Goal: Transaction & Acquisition: Purchase product/service

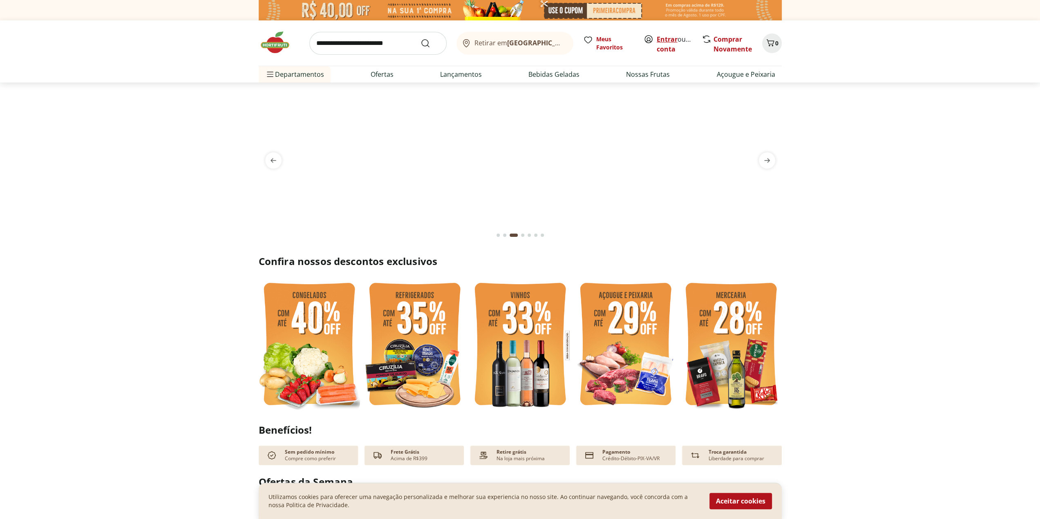
click at [505, 40] on link "Entrar" at bounding box center [666, 39] width 21 height 9
click at [722, 49] on link "Comprar Novamente" at bounding box center [732, 44] width 38 height 19
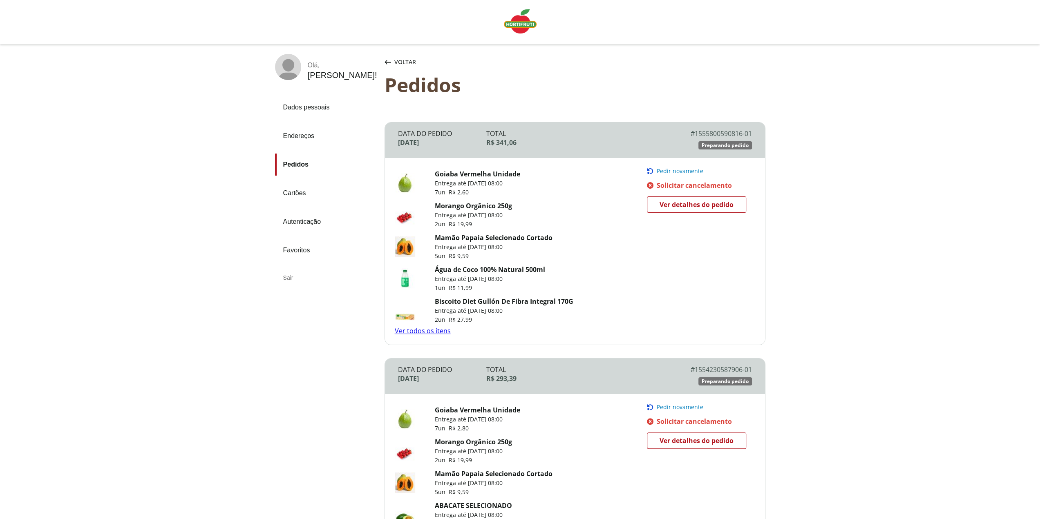
click at [687, 168] on span "Pedir novamente" at bounding box center [679, 171] width 47 height 7
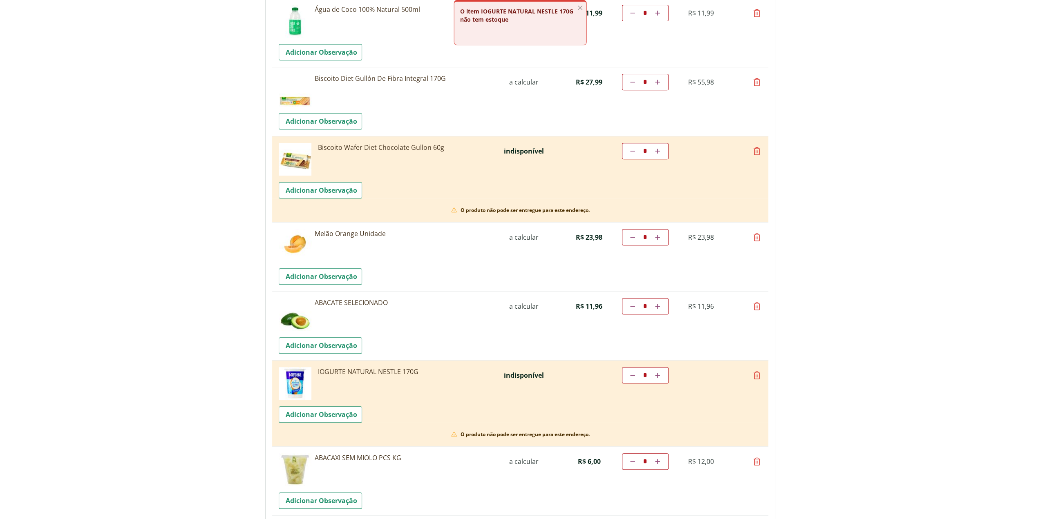
scroll to position [327, 0]
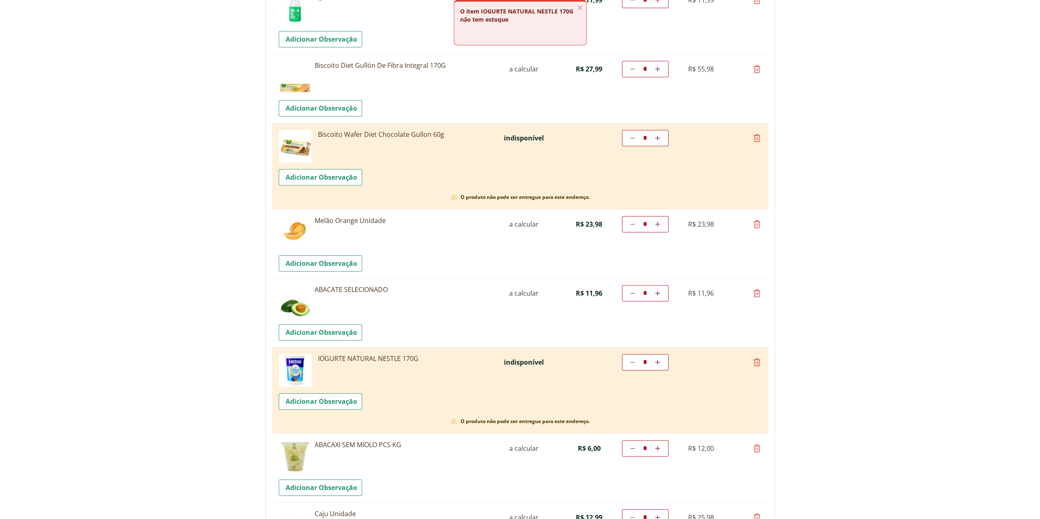
click at [756, 140] on icon at bounding box center [757, 138] width 10 height 10
type input "*"
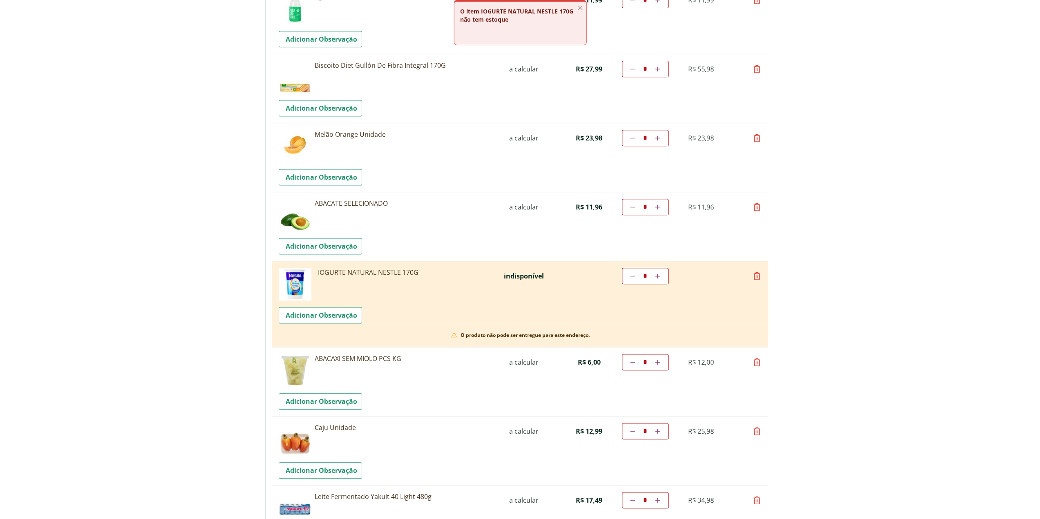
click at [656, 69] on icon at bounding box center [657, 69] width 5 height 5
type input "*"
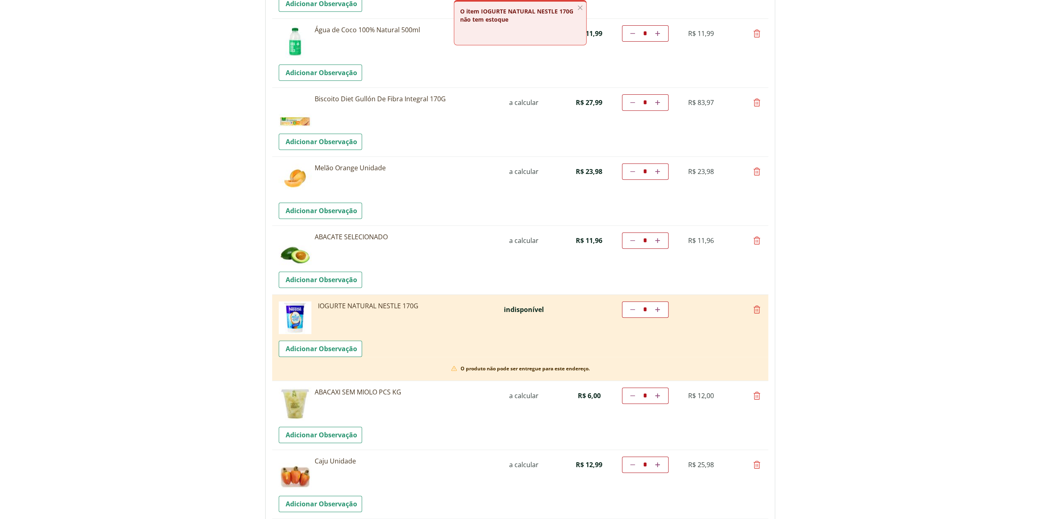
scroll to position [297, 0]
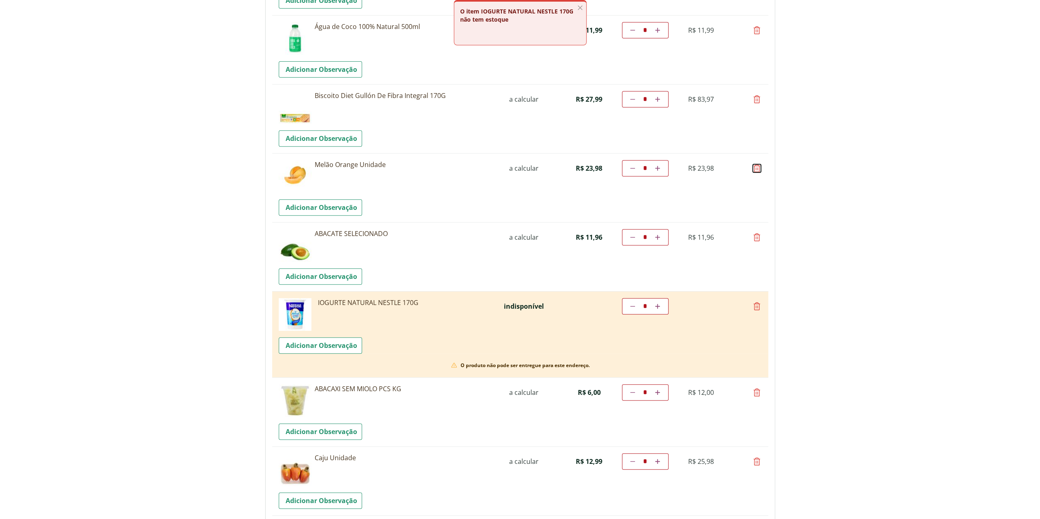
click at [755, 167] on icon at bounding box center [757, 168] width 10 height 10
type input "*"
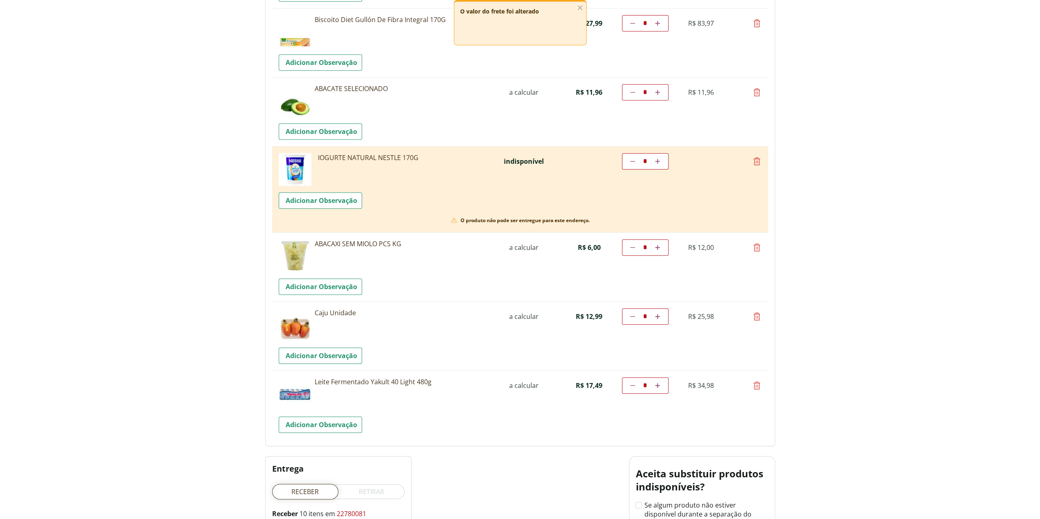
scroll to position [378, 0]
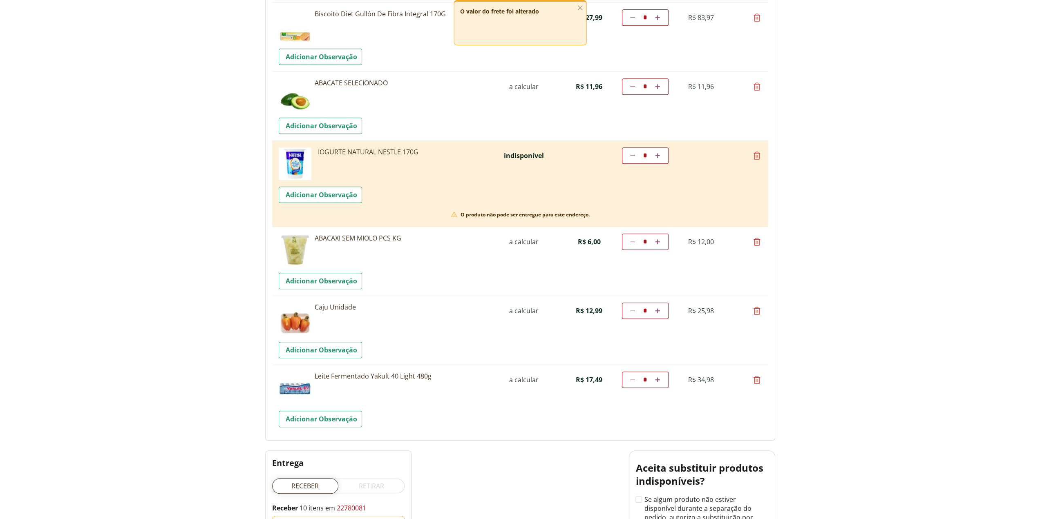
click at [755, 156] on icon at bounding box center [757, 156] width 10 height 10
type input "*"
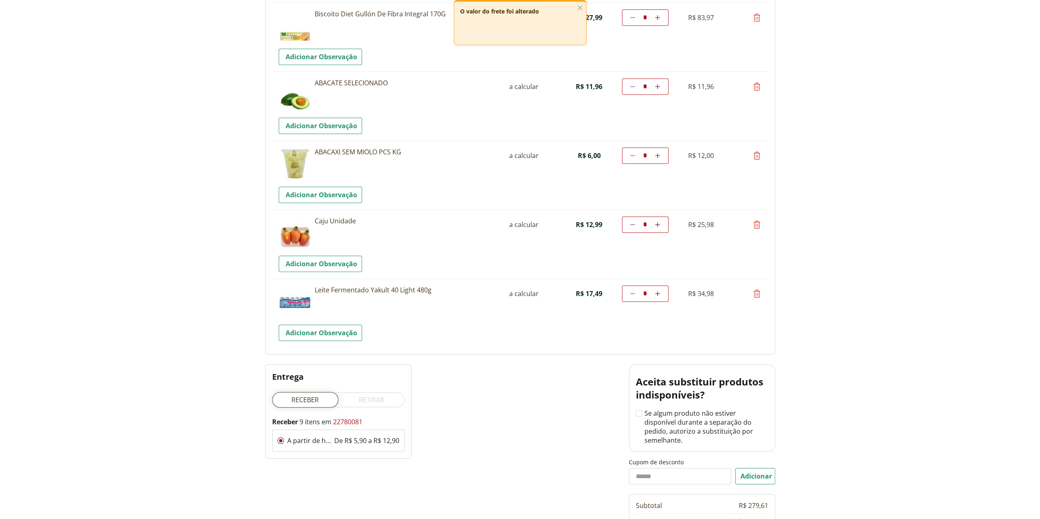
click at [634, 291] on icon at bounding box center [632, 293] width 5 height 5
type input "*"
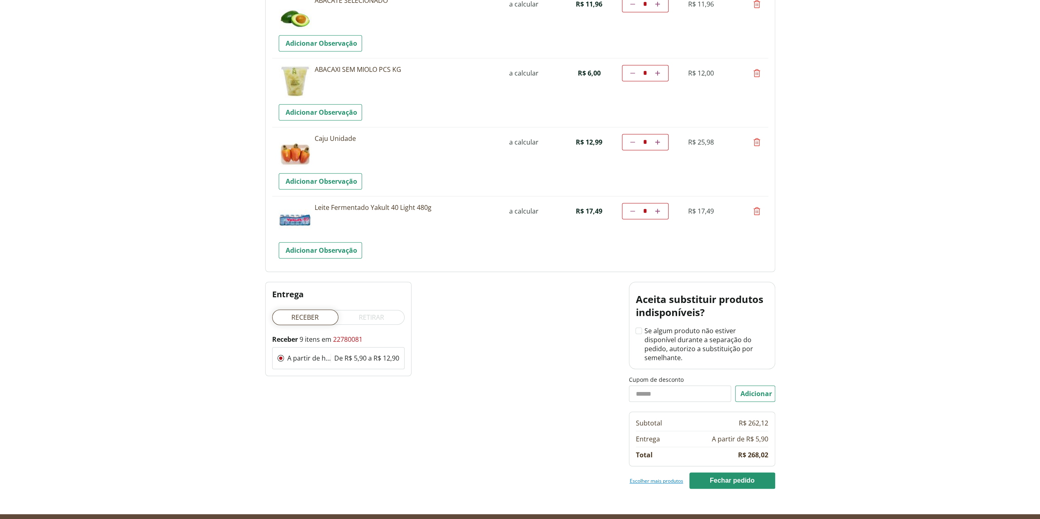
scroll to position [487, 0]
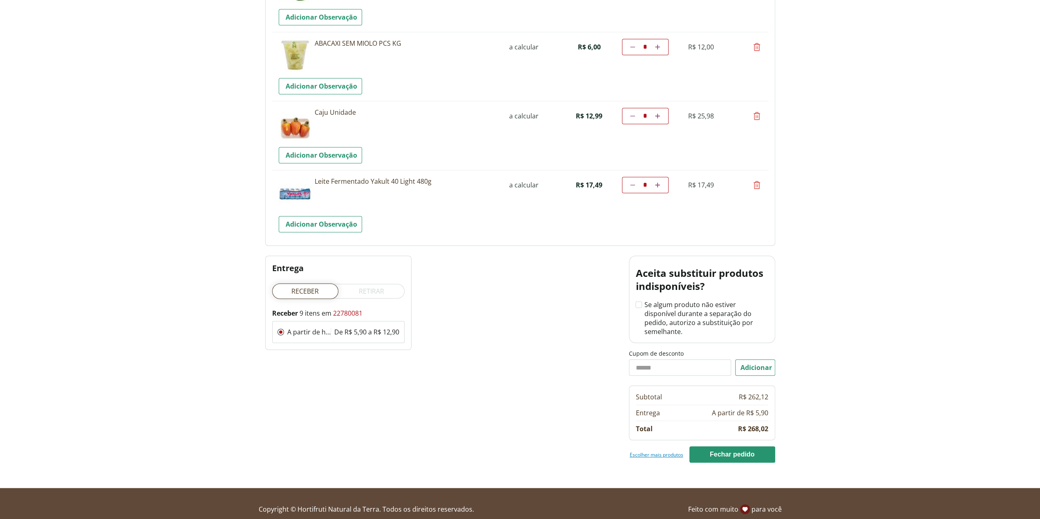
click at [659, 451] on link "Escolher mais produtos" at bounding box center [656, 454] width 54 height 7
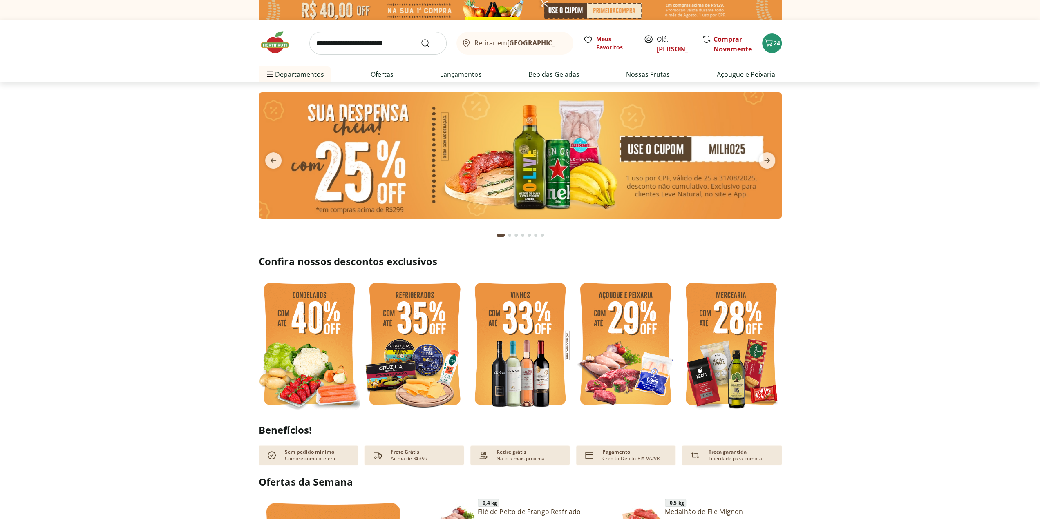
click at [347, 47] on input "search" at bounding box center [377, 43] width 137 height 23
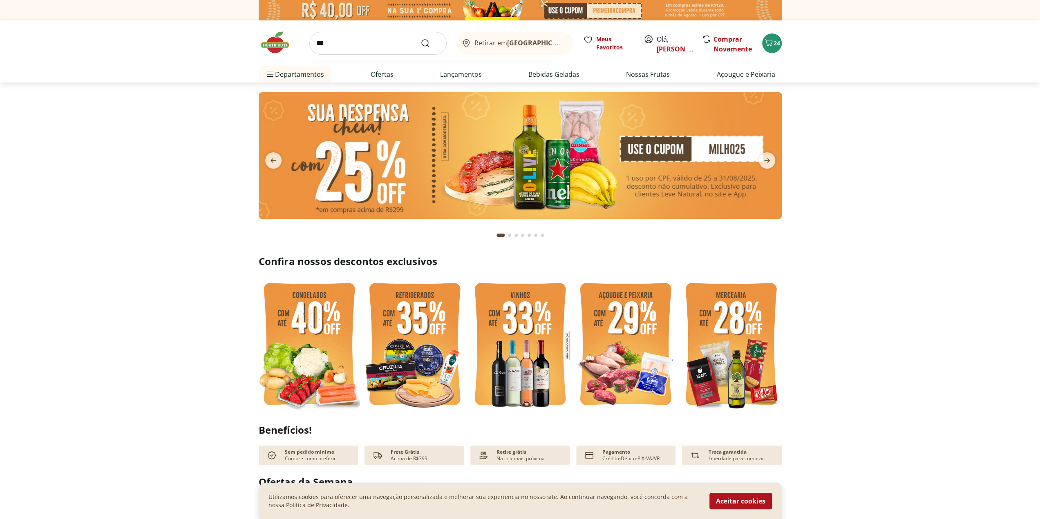
type input "***"
click at [420, 38] on button "Submit Search" at bounding box center [430, 43] width 20 height 10
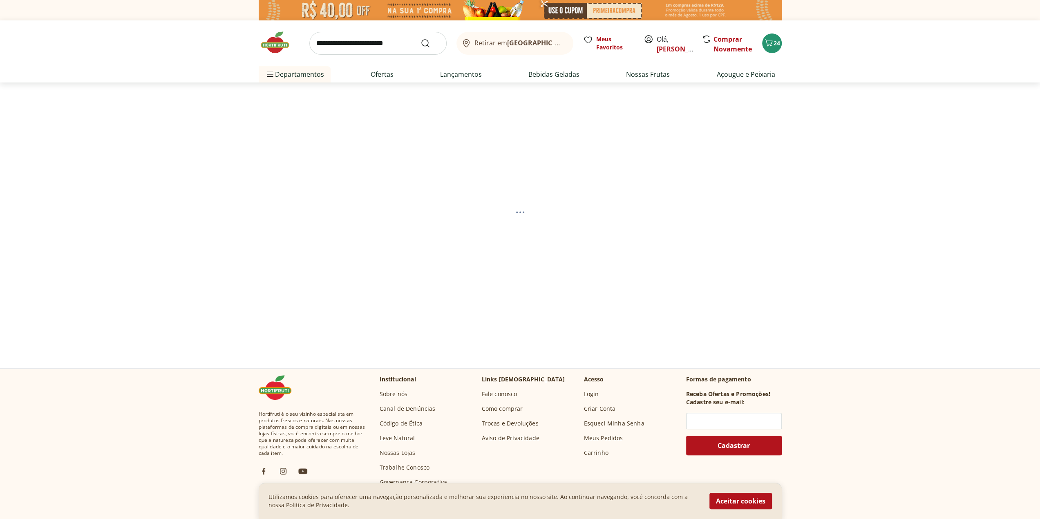
select select "**********"
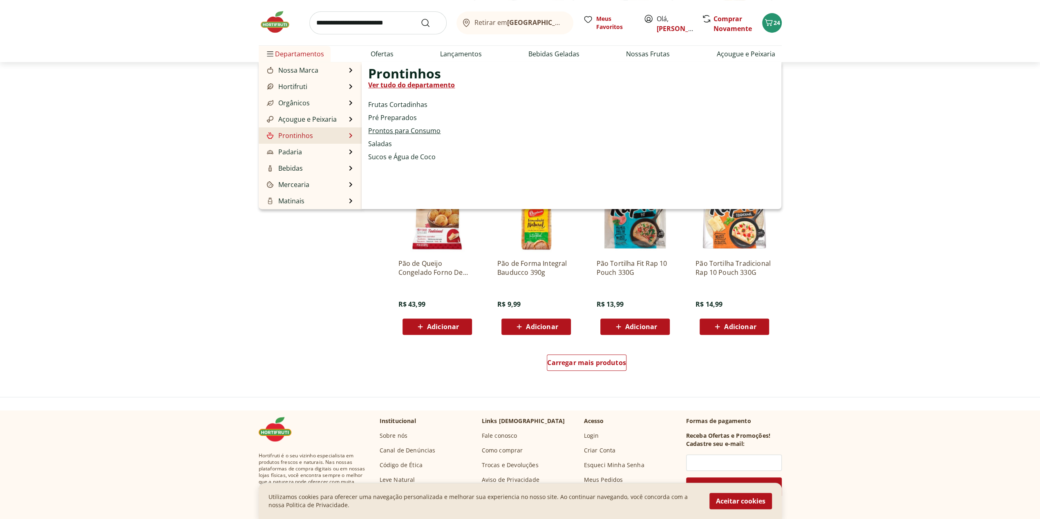
scroll to position [368, 0]
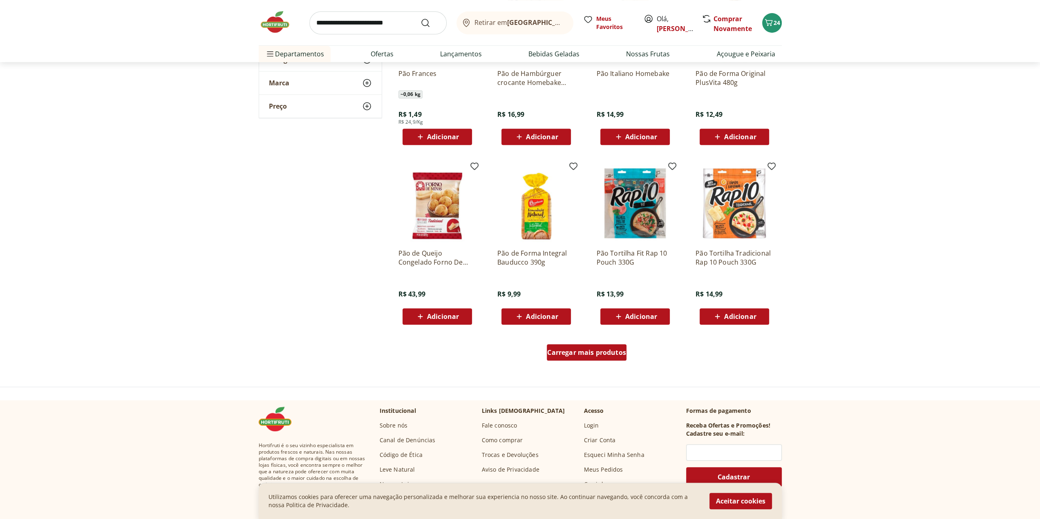
click at [592, 352] on span "Carregar mais produtos" at bounding box center [586, 352] width 79 height 7
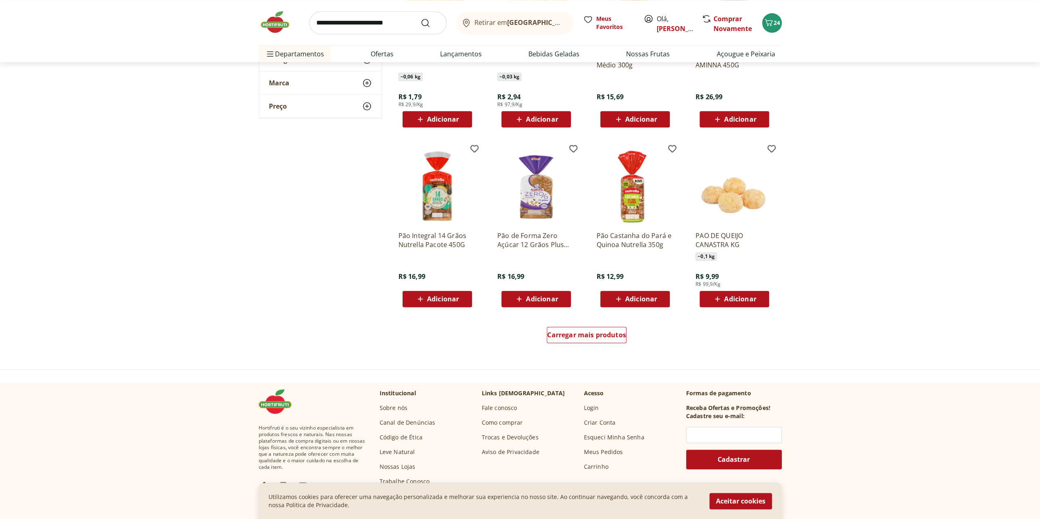
scroll to position [939, 0]
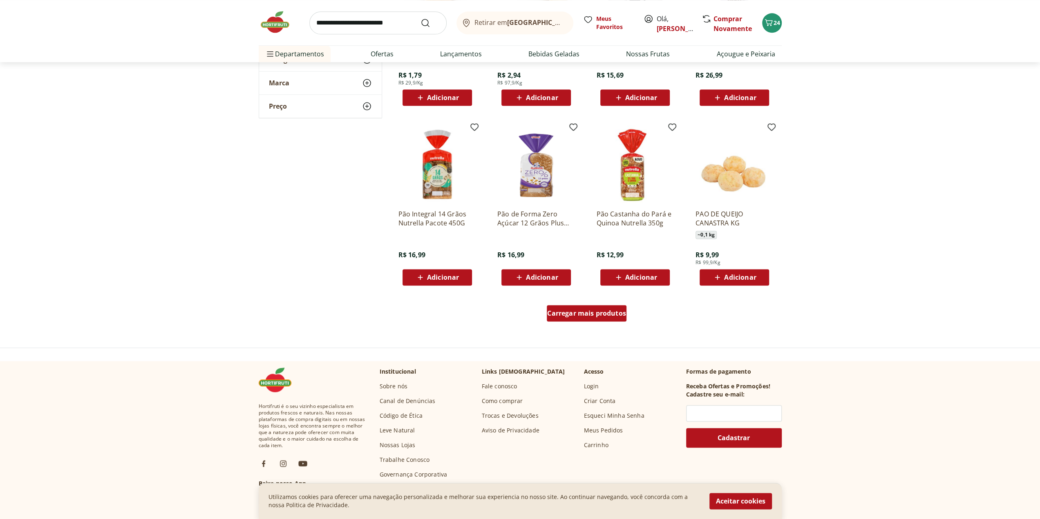
click at [593, 310] on span "Carregar mais produtos" at bounding box center [586, 313] width 79 height 7
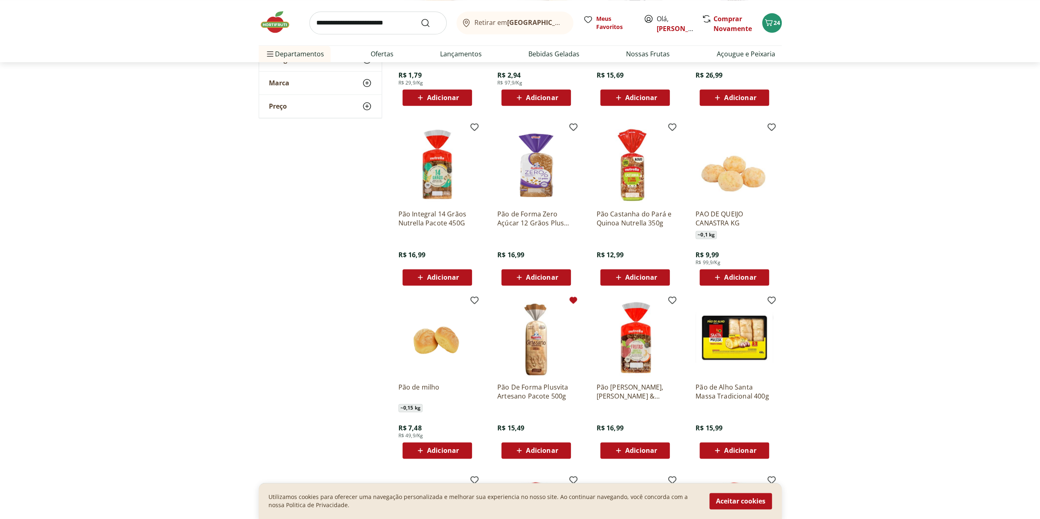
scroll to position [980, 0]
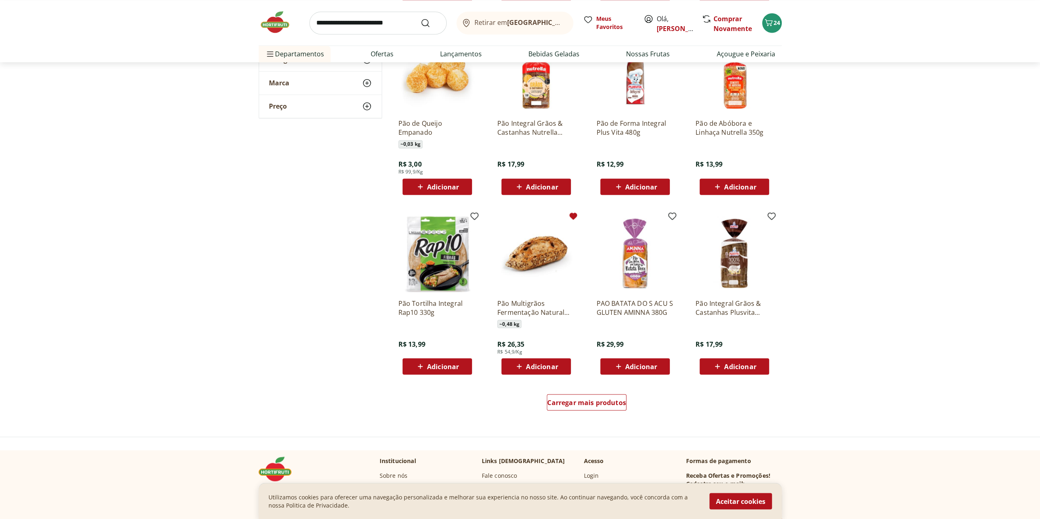
scroll to position [1430, 0]
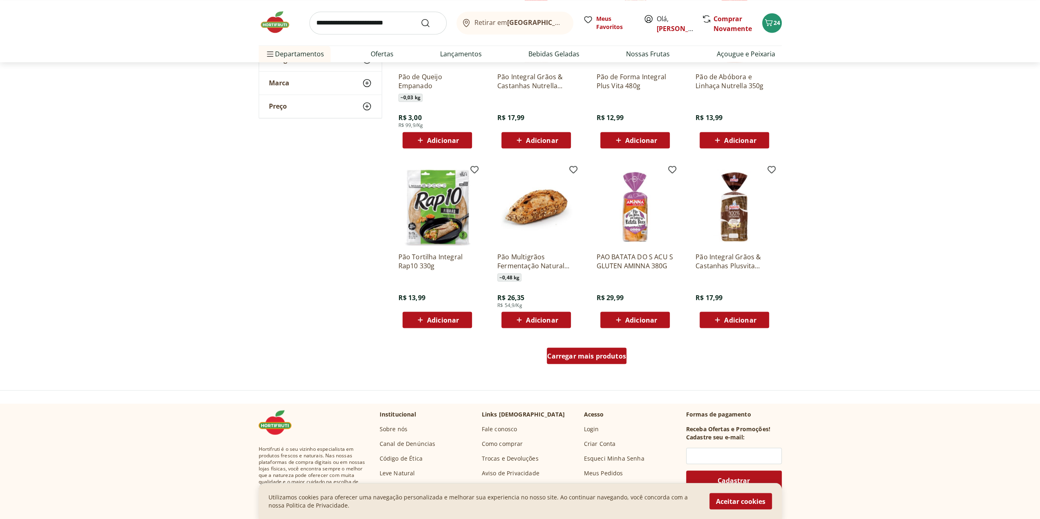
click at [585, 353] on span "Carregar mais produtos" at bounding box center [586, 356] width 79 height 7
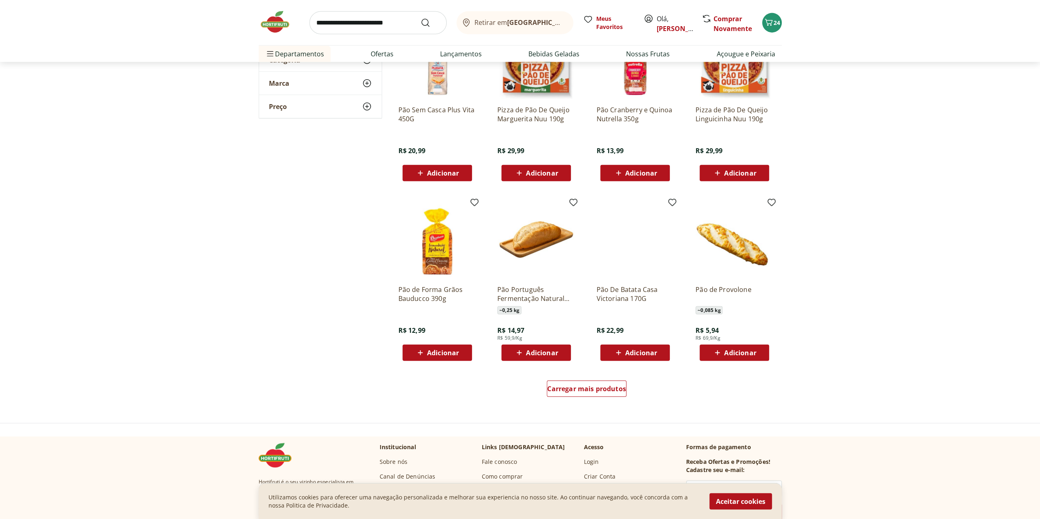
scroll to position [1961, 0]
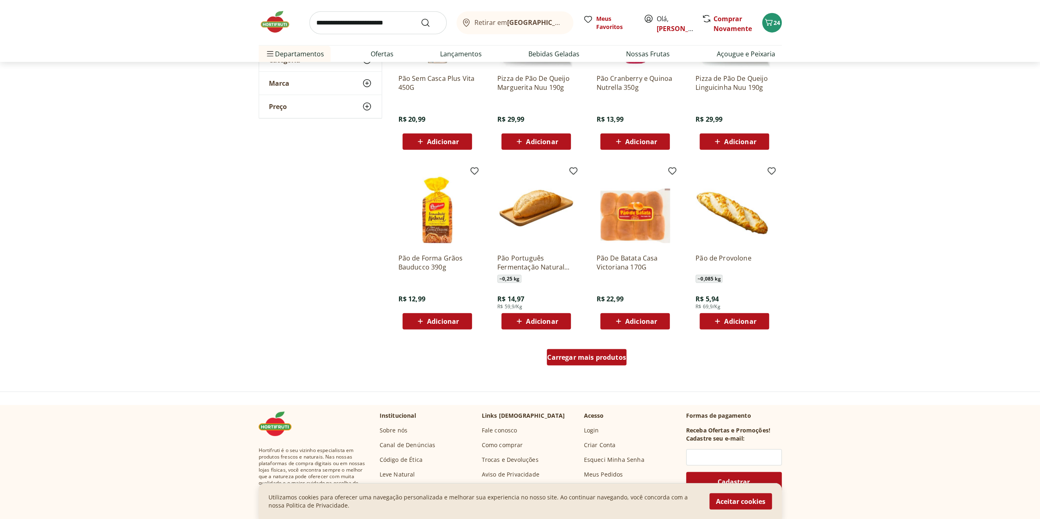
click at [582, 361] on span "Carregar mais produtos" at bounding box center [586, 357] width 79 height 7
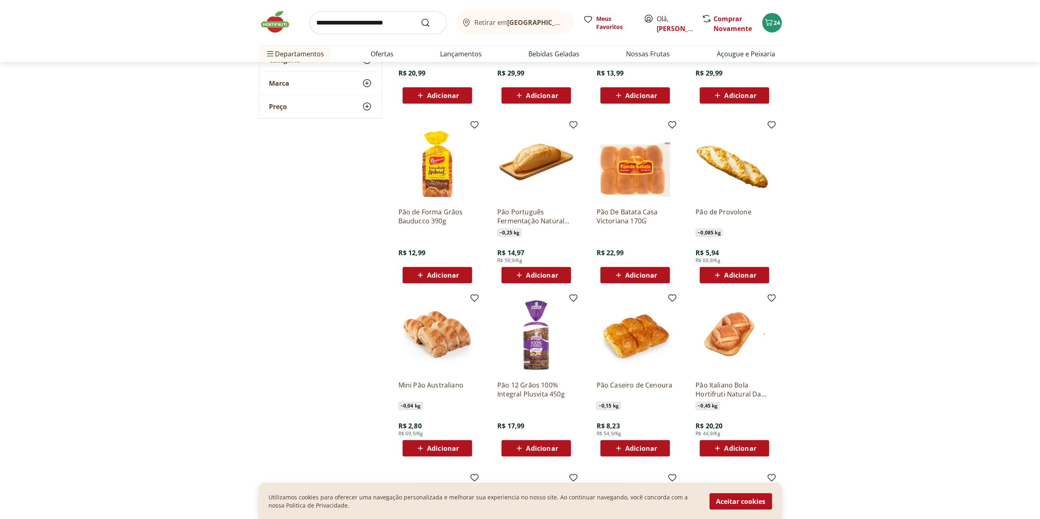
scroll to position [2042, 0]
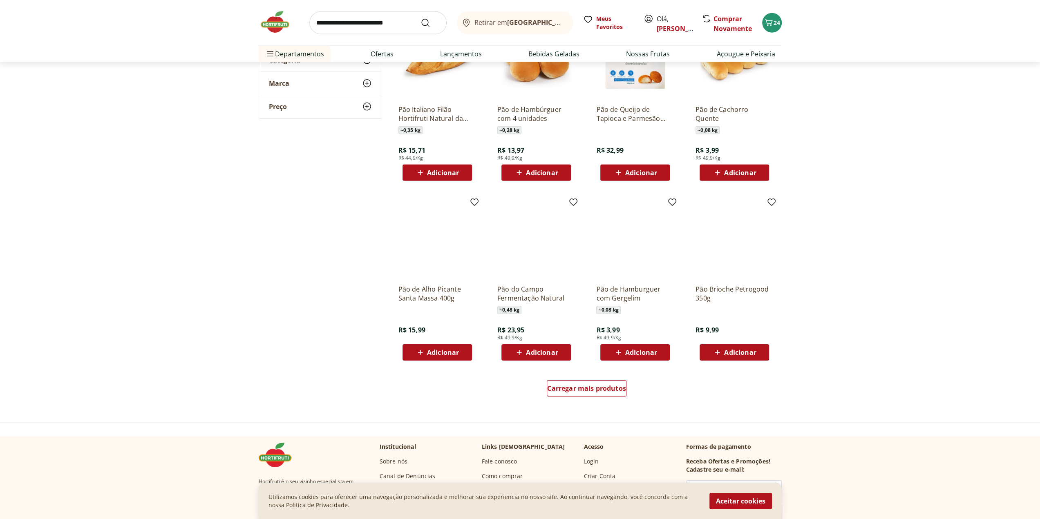
scroll to position [2492, 0]
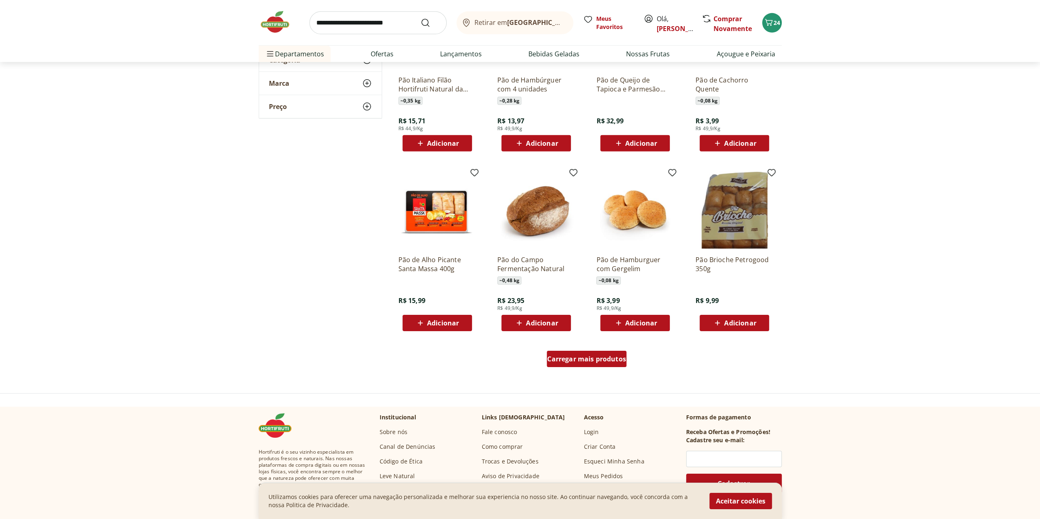
click at [581, 359] on span "Carregar mais produtos" at bounding box center [586, 359] width 79 height 7
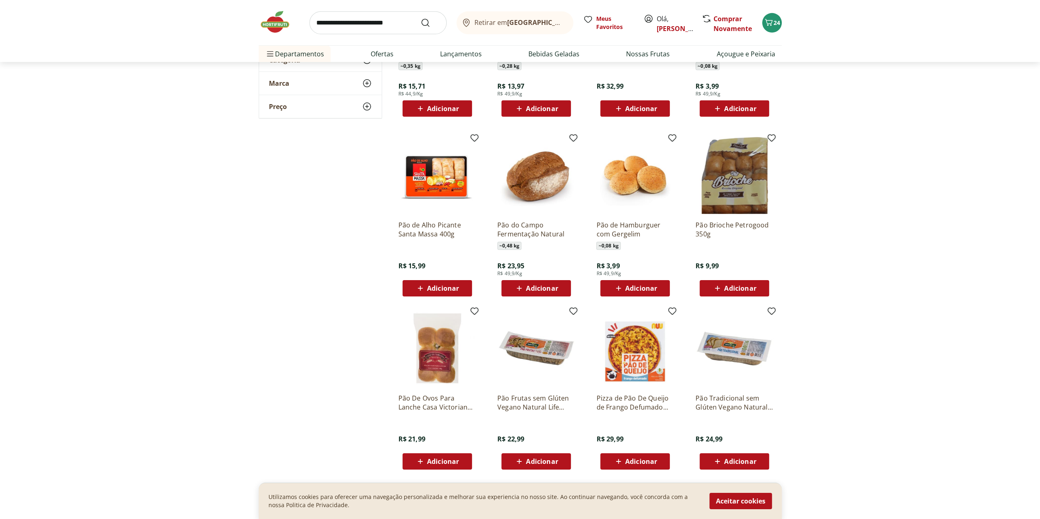
scroll to position [2655, 0]
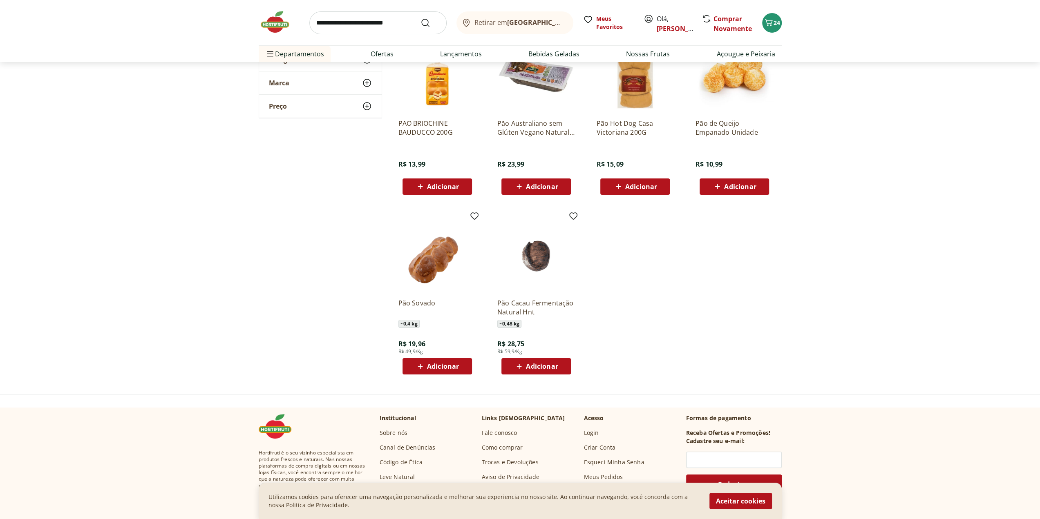
scroll to position [2982, 0]
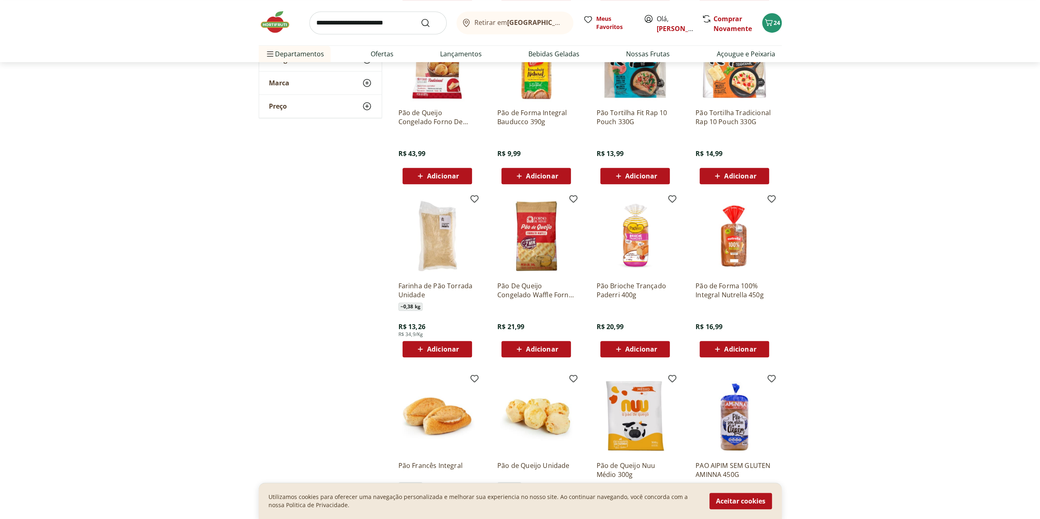
scroll to position [531, 0]
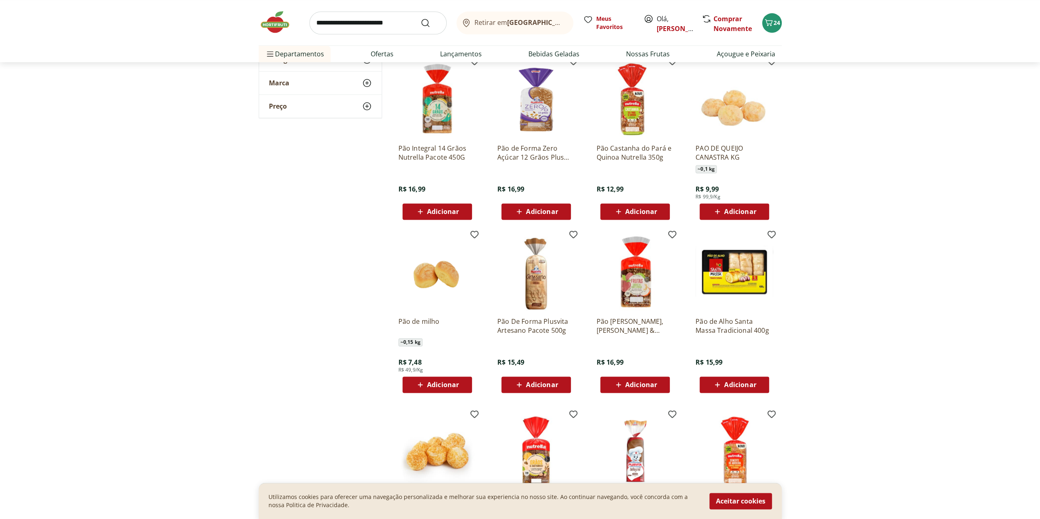
scroll to position [1021, 0]
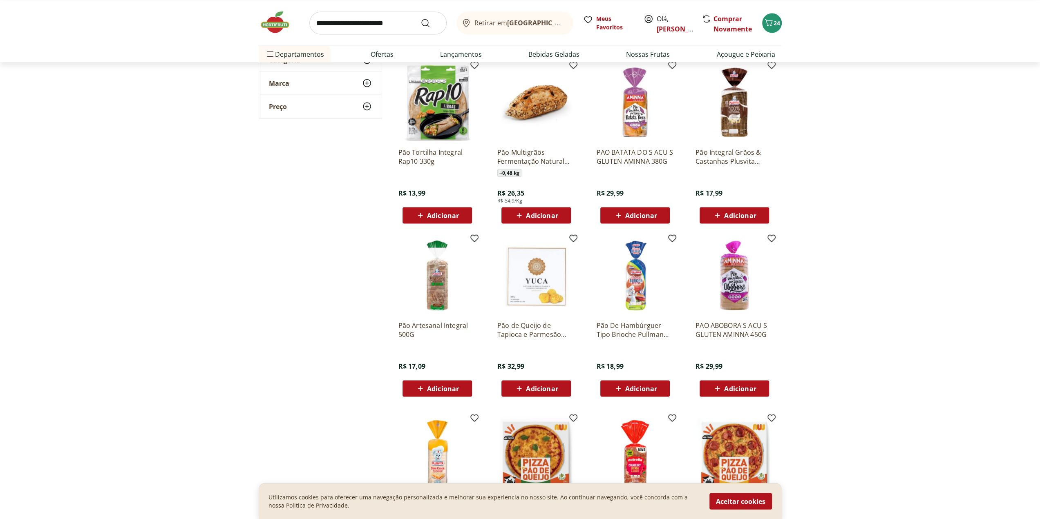
scroll to position [1552, 0]
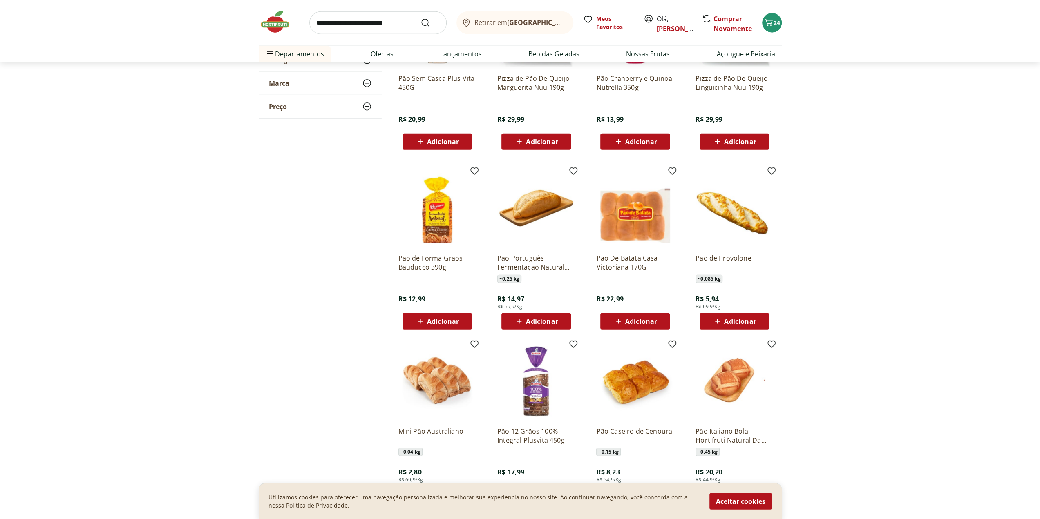
scroll to position [2042, 0]
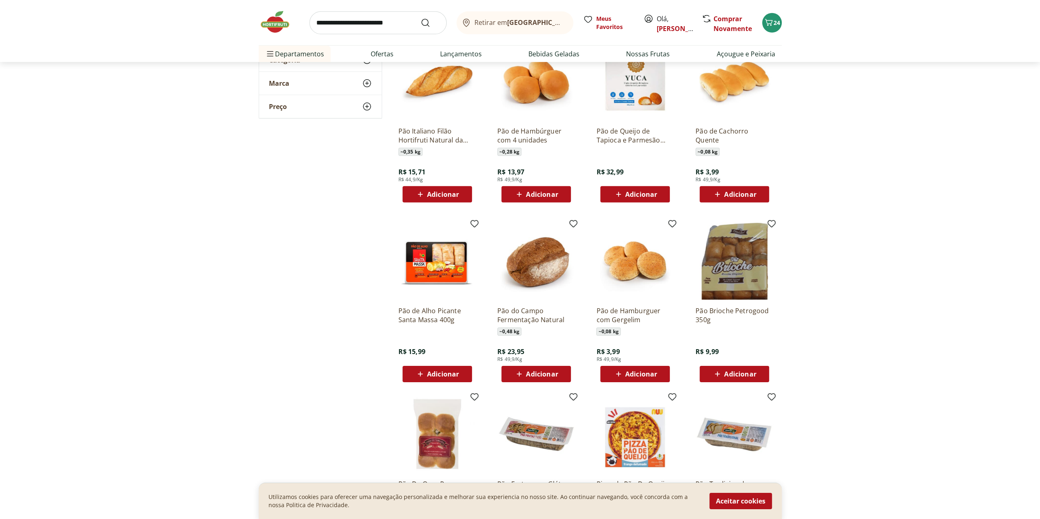
scroll to position [2532, 0]
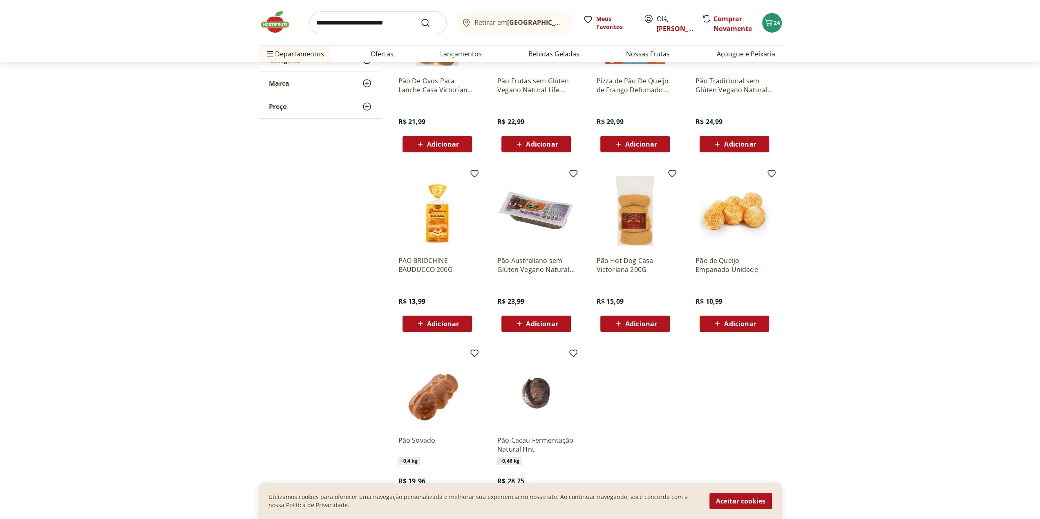
scroll to position [2859, 0]
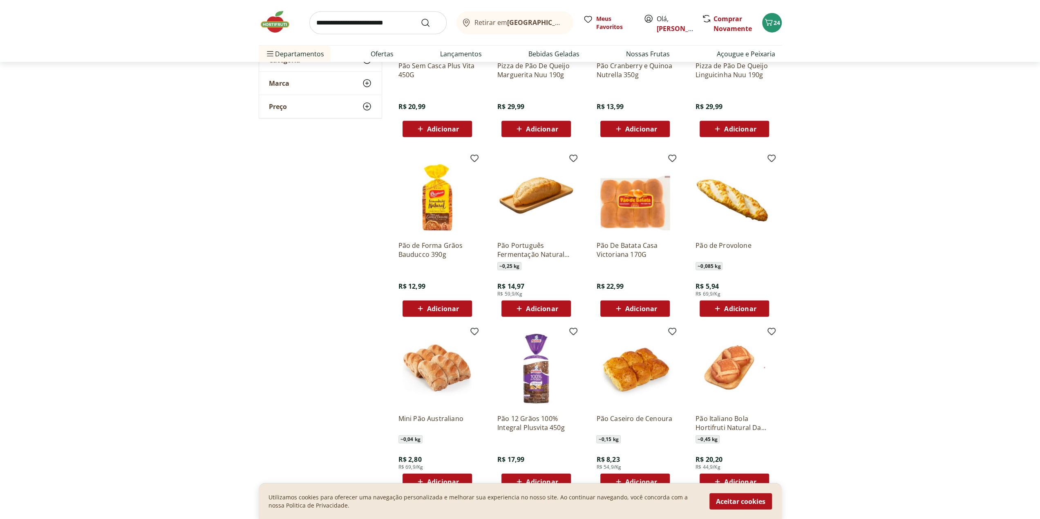
scroll to position [1961, 0]
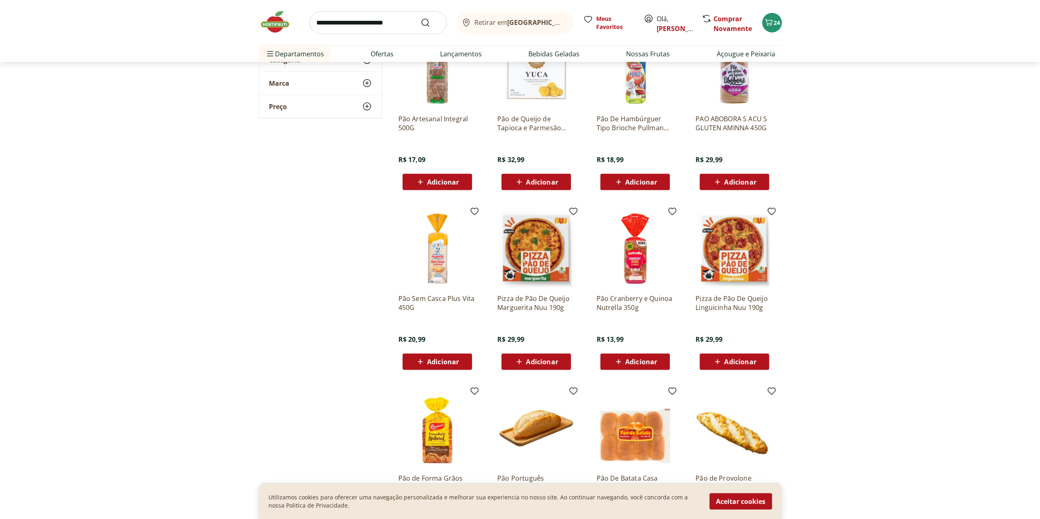
scroll to position [1677, 0]
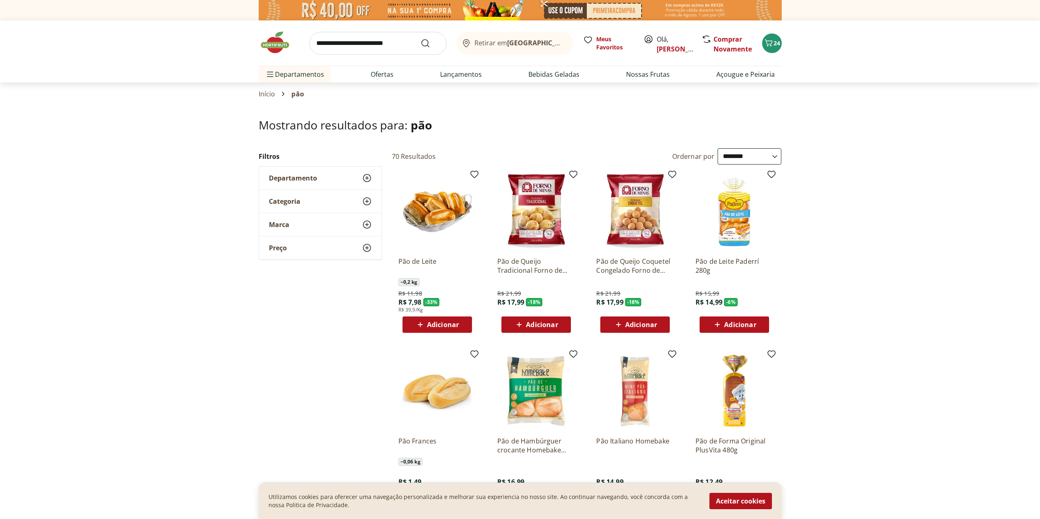
select select "**********"
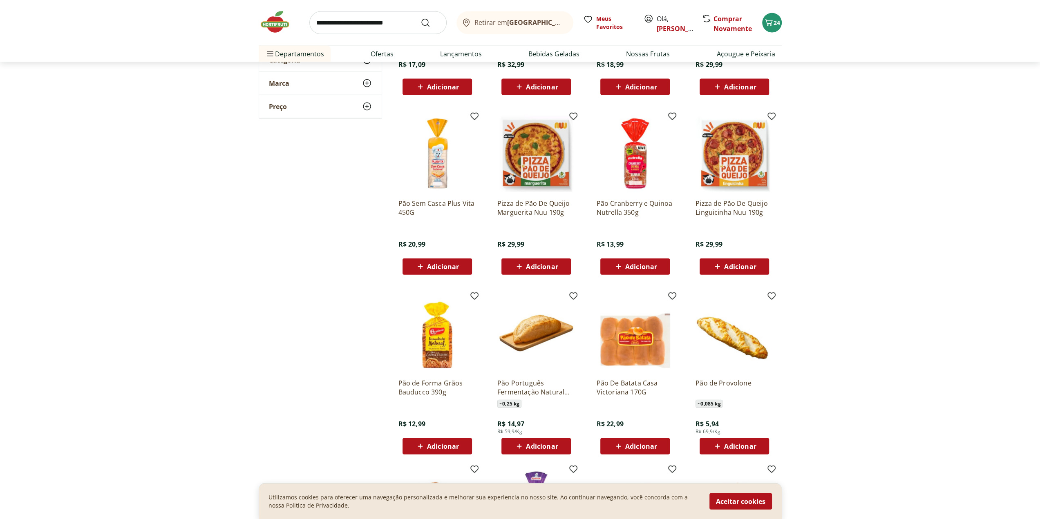
scroll to position [1838, 0]
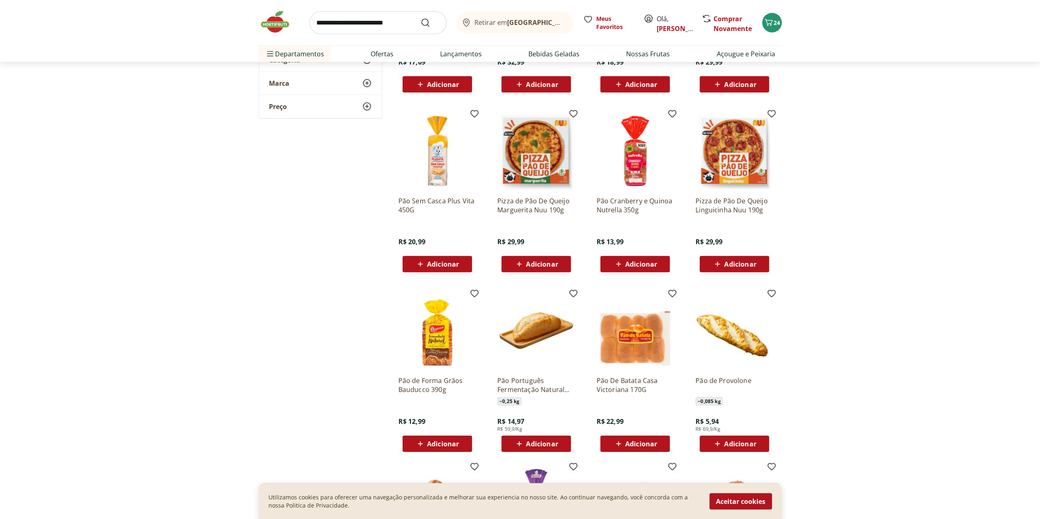
click at [542, 441] on span "Adicionar" at bounding box center [542, 444] width 32 height 7
click at [340, 18] on input "search" at bounding box center [377, 22] width 137 height 23
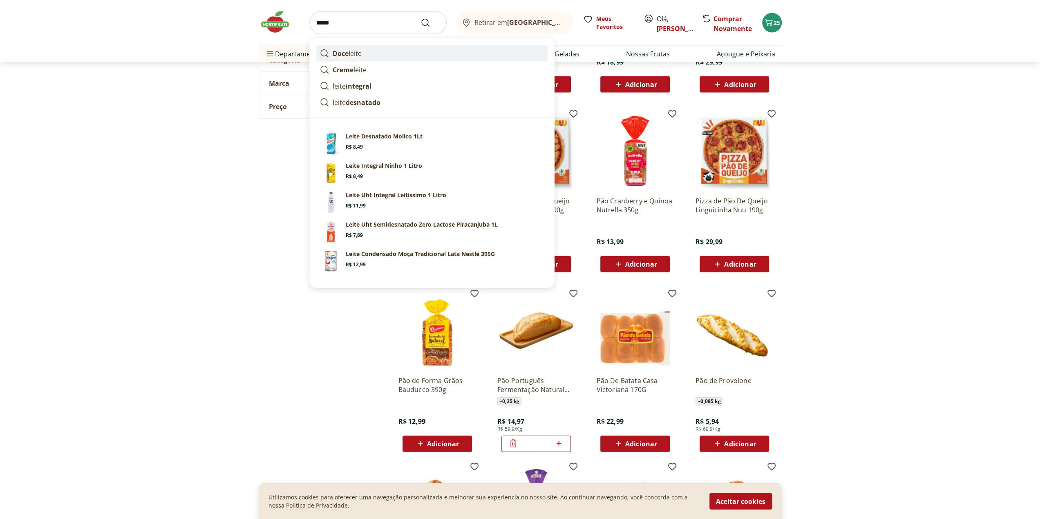
type input "*****"
click at [420, 18] on button "Submit Search" at bounding box center [430, 23] width 20 height 10
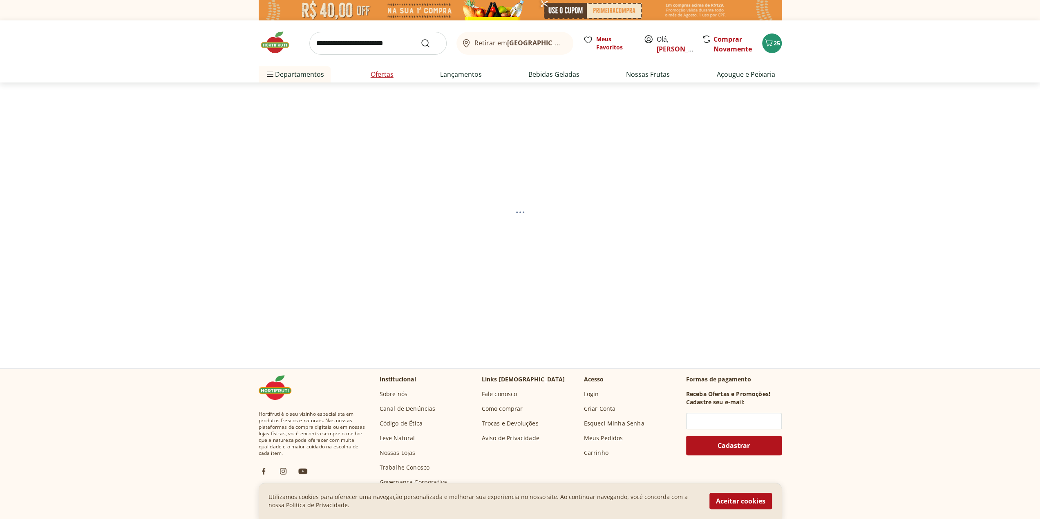
select select "**********"
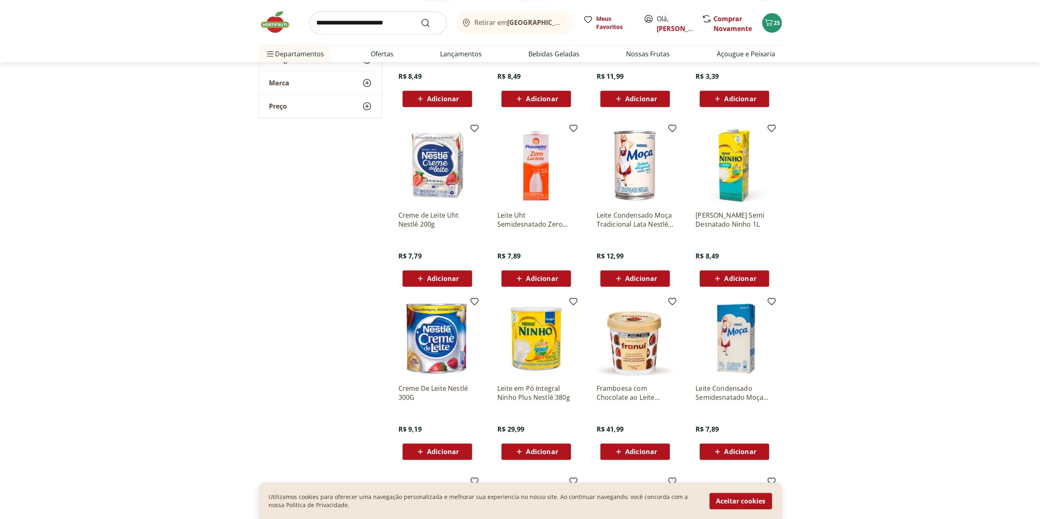
scroll to position [408, 0]
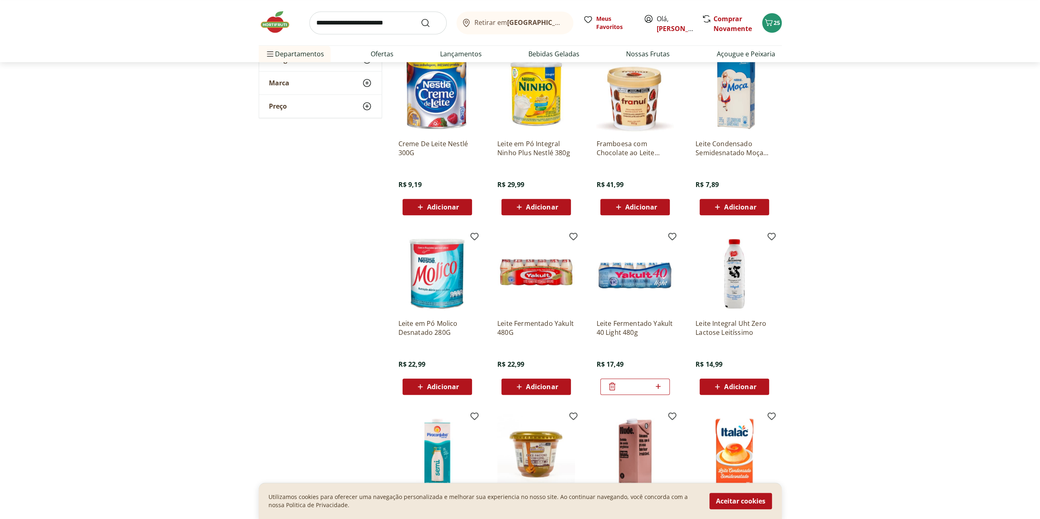
scroll to position [694, 0]
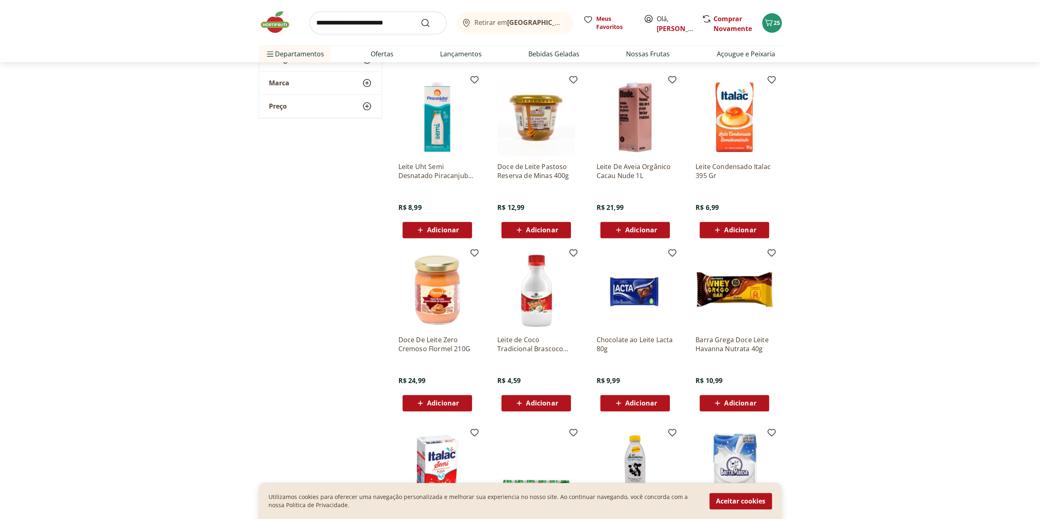
scroll to position [939, 0]
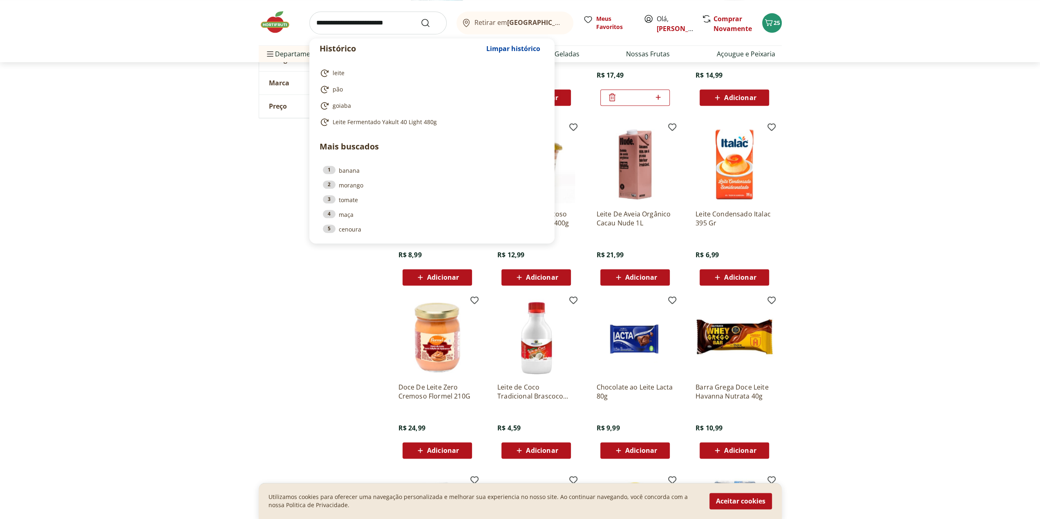
drag, startPoint x: 407, startPoint y: 22, endPoint x: 295, endPoint y: 21, distance: 112.7
click at [295, 21] on div "Histórico Limpar histórico leite pão goiaba Leite Fermentado Yakult 40 Light 48…" at bounding box center [520, 22] width 523 height 45
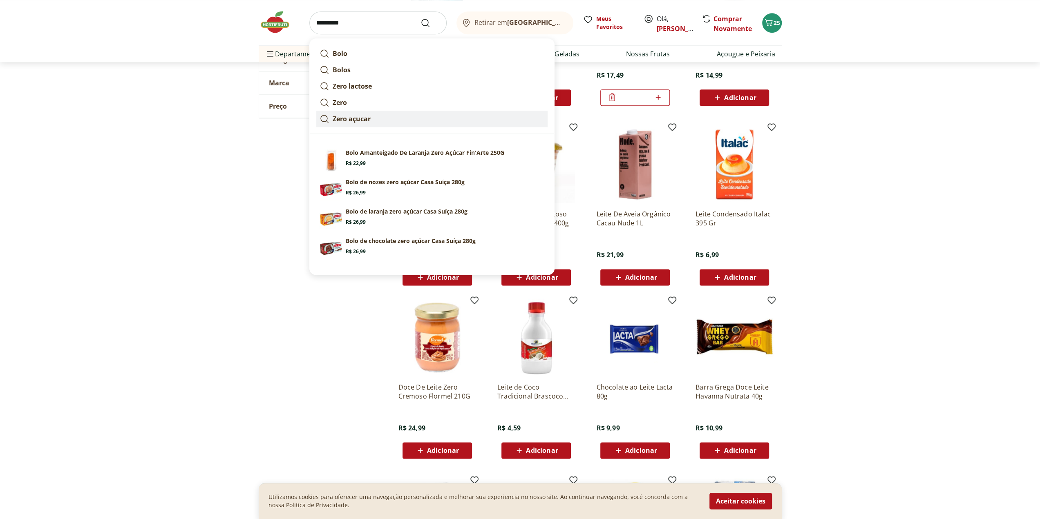
click at [353, 117] on strong "Zero açucar" at bounding box center [351, 118] width 38 height 9
type input "**********"
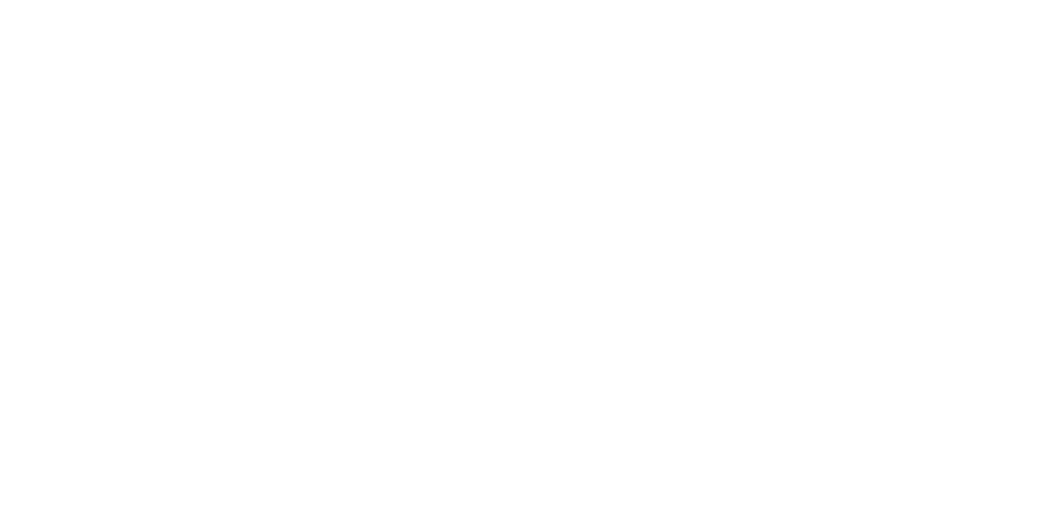
select select "**********"
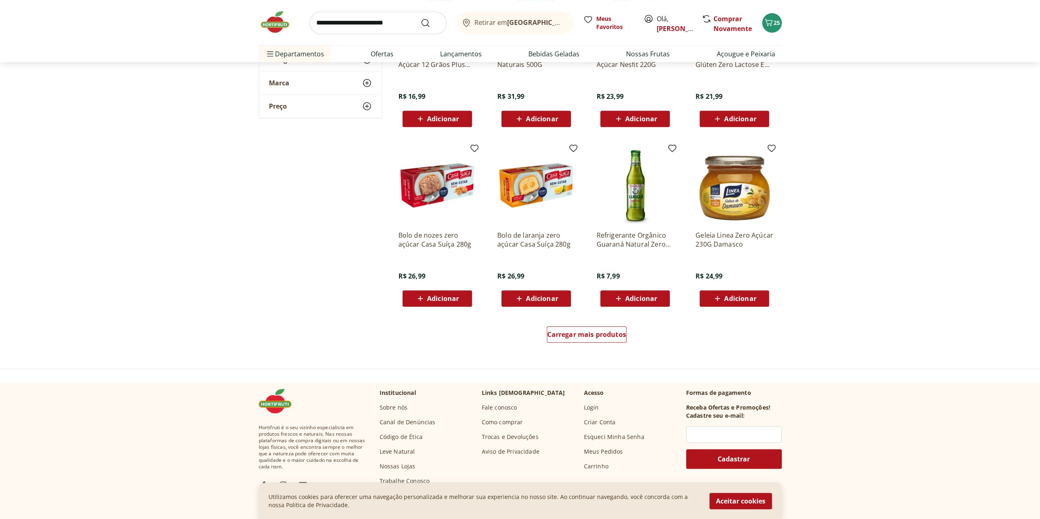
scroll to position [449, 0]
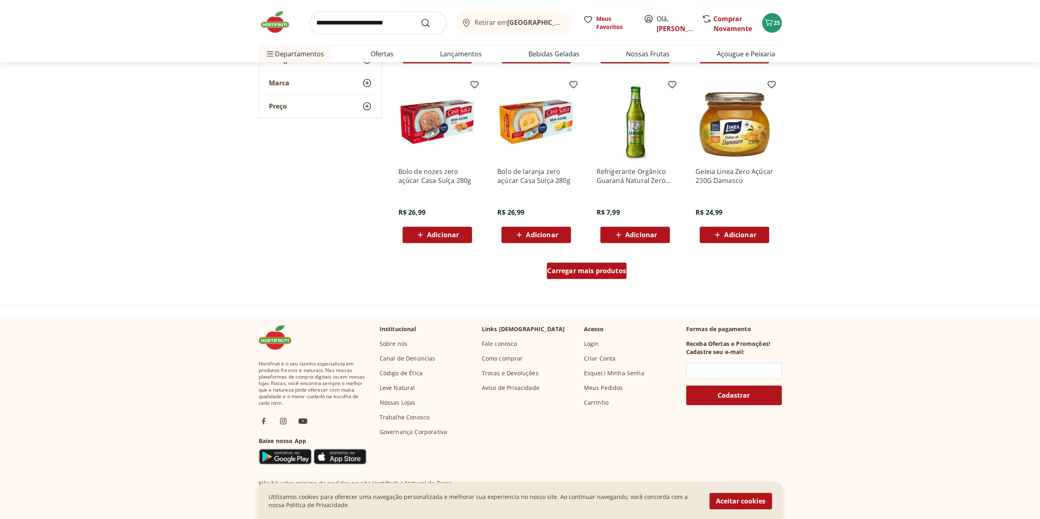
click at [574, 271] on span "Carregar mais produtos" at bounding box center [586, 271] width 79 height 7
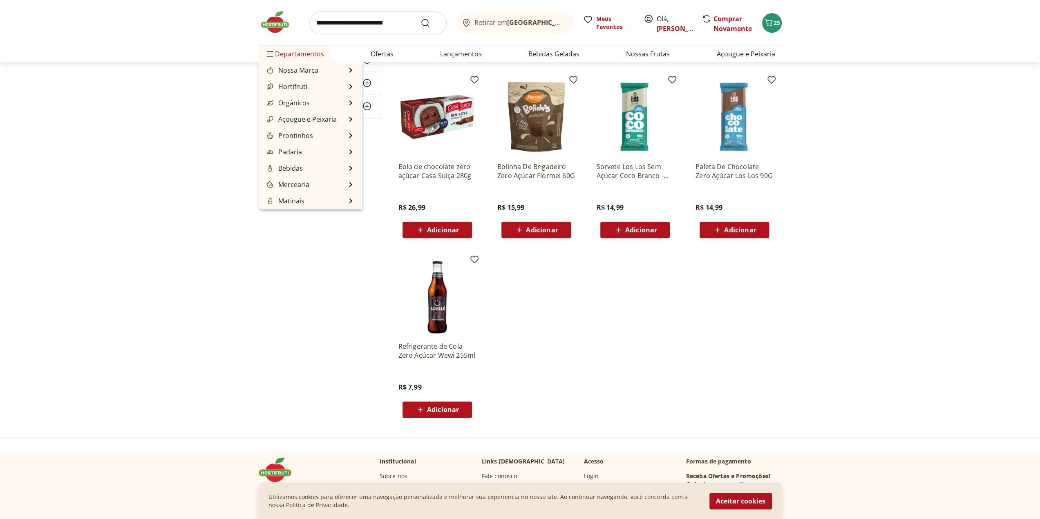
scroll to position [735, 0]
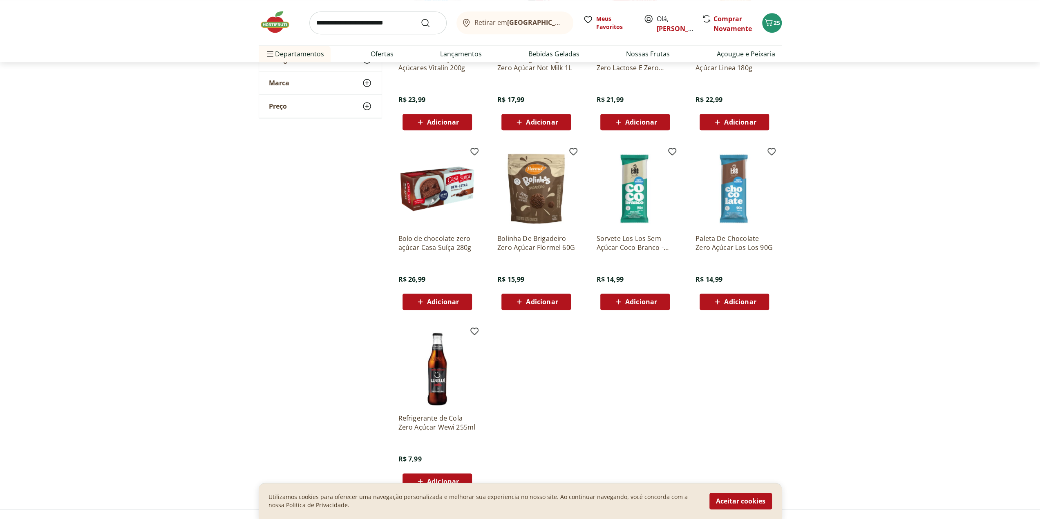
click at [326, 22] on input "search" at bounding box center [377, 22] width 137 height 23
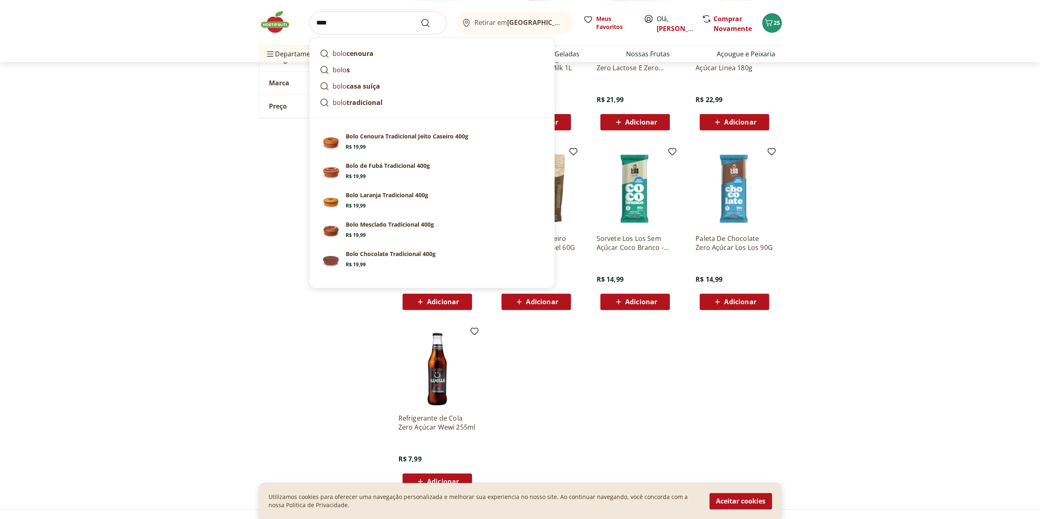
type input "****"
click at [420, 18] on button "Submit Search" at bounding box center [430, 23] width 20 height 10
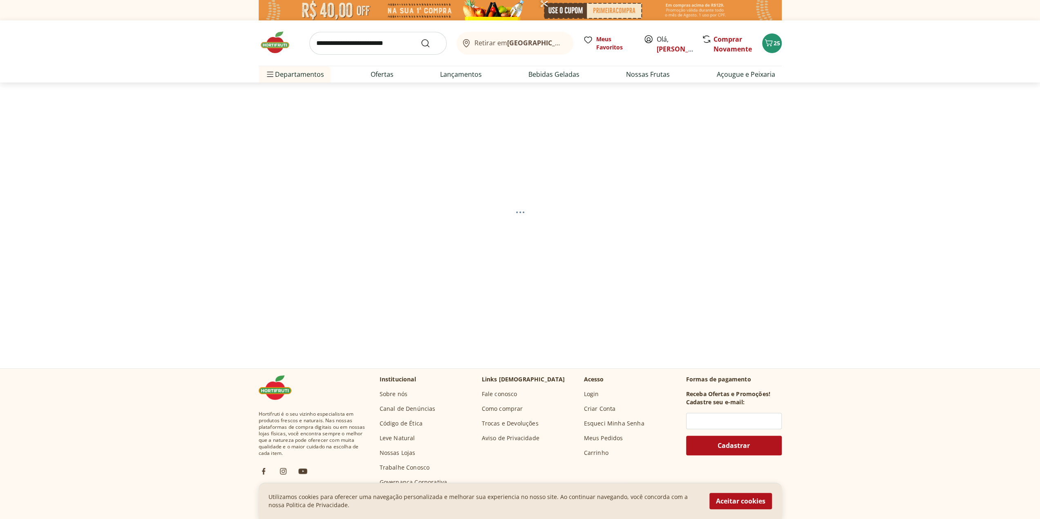
select select "**********"
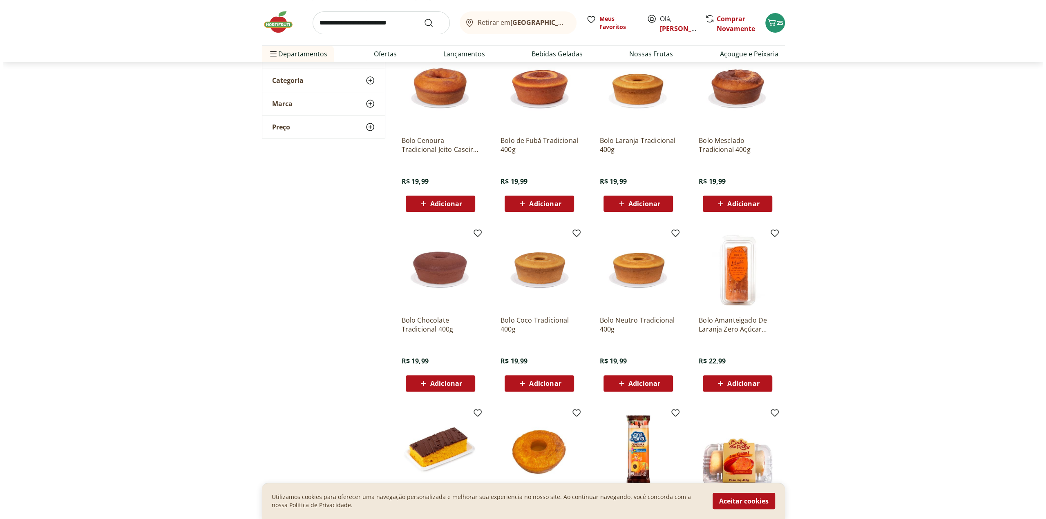
scroll to position [123, 0]
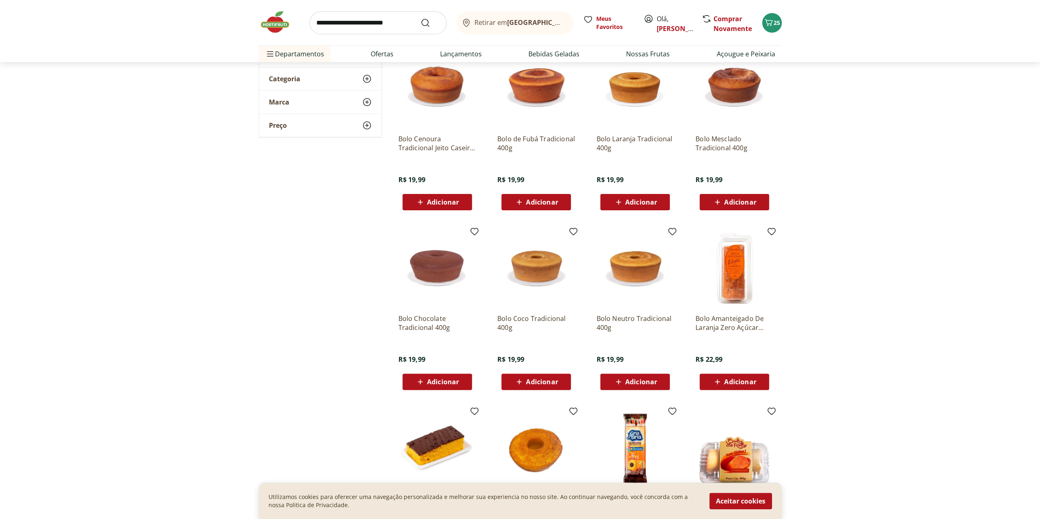
click at [729, 379] on span "Adicionar" at bounding box center [740, 382] width 32 height 7
click at [755, 380] on icon at bounding box center [757, 382] width 10 height 10
type input "*"
click at [769, 26] on icon "Carrinho" at bounding box center [768, 23] width 10 height 10
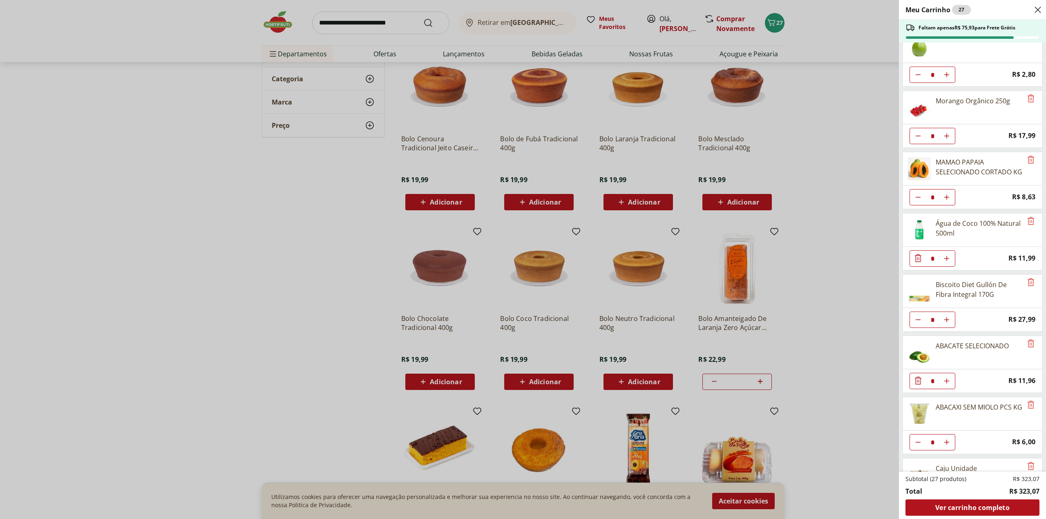
scroll to position [0, 0]
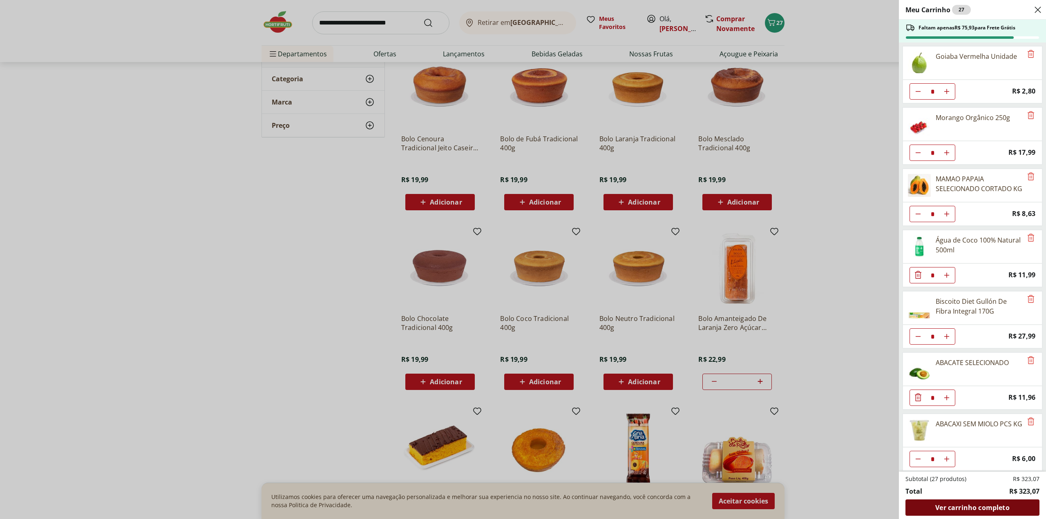
click at [960, 509] on span "Ver carrinho completo" at bounding box center [972, 507] width 74 height 7
